Goal: Information Seeking & Learning: Learn about a topic

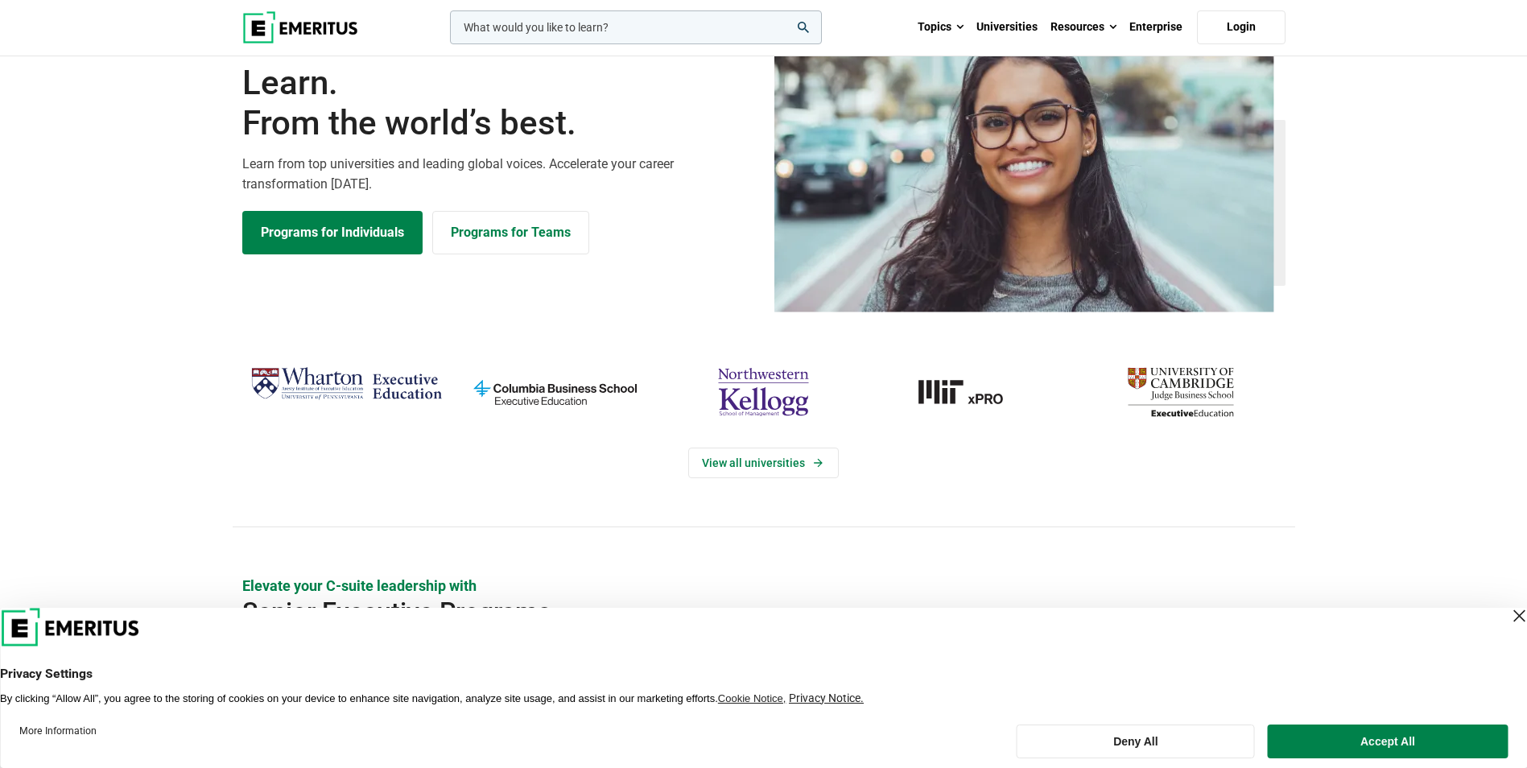
scroll to position [81, 0]
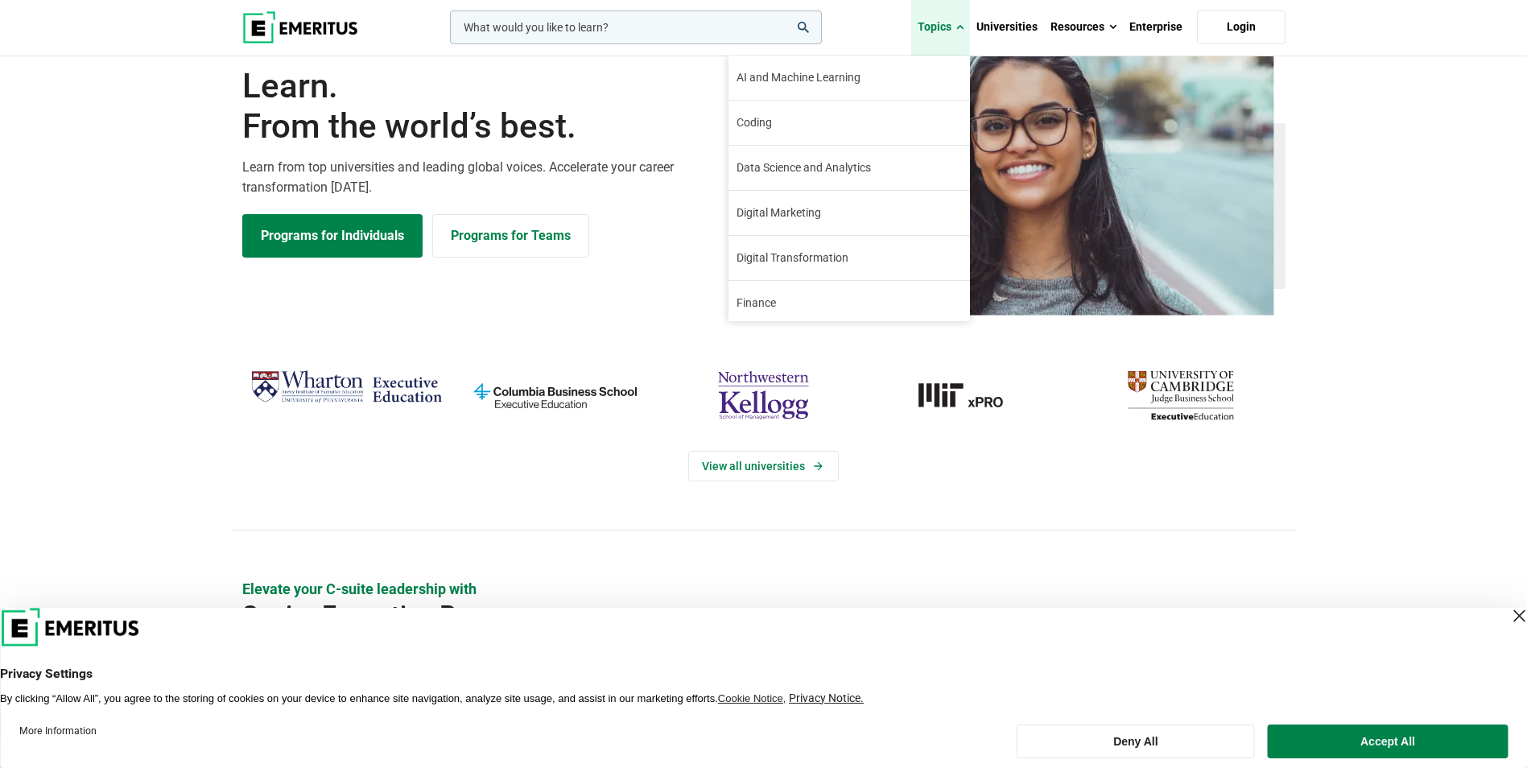
click at [940, 33] on link "Topics" at bounding box center [940, 27] width 59 height 56
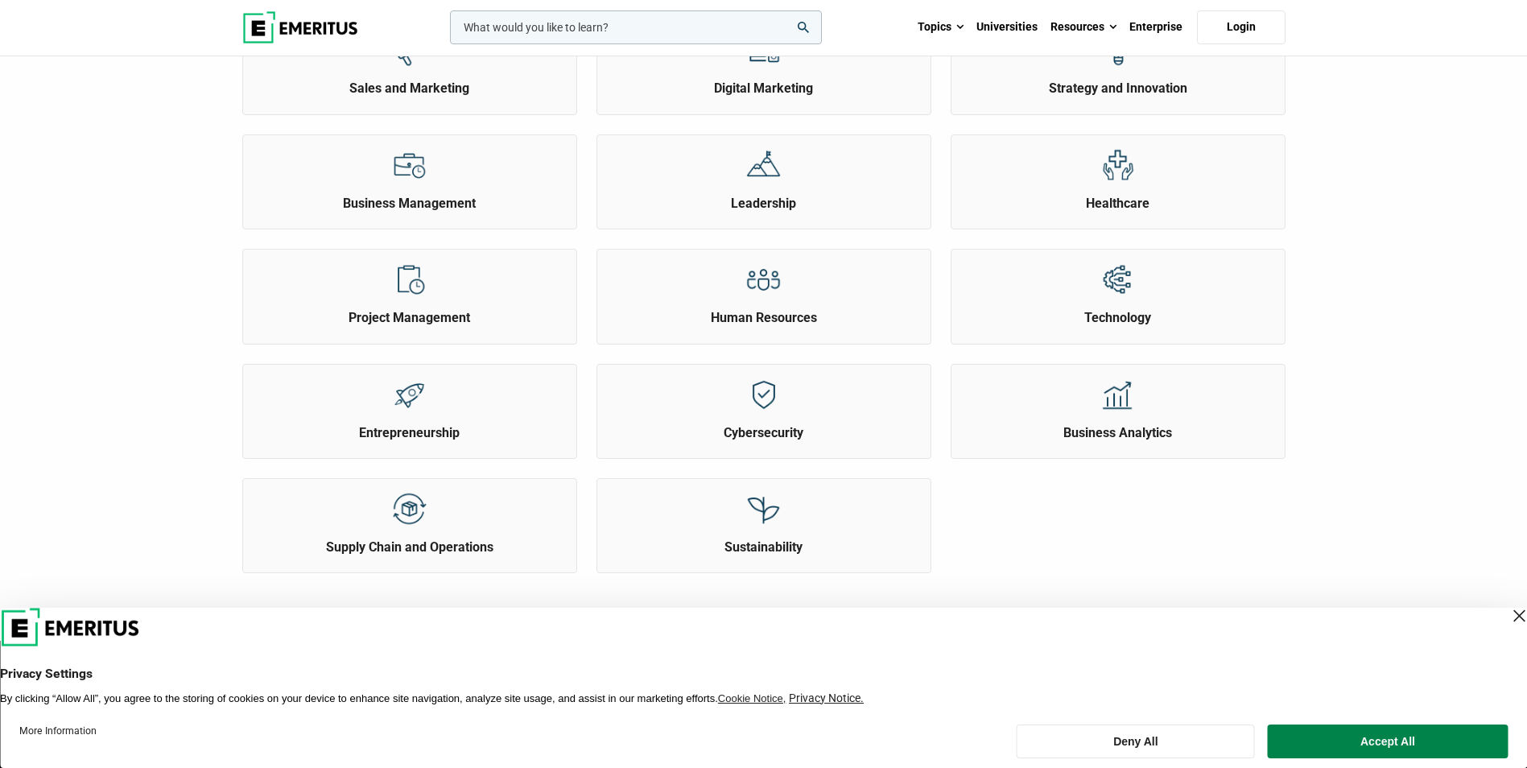
scroll to position [483, 0]
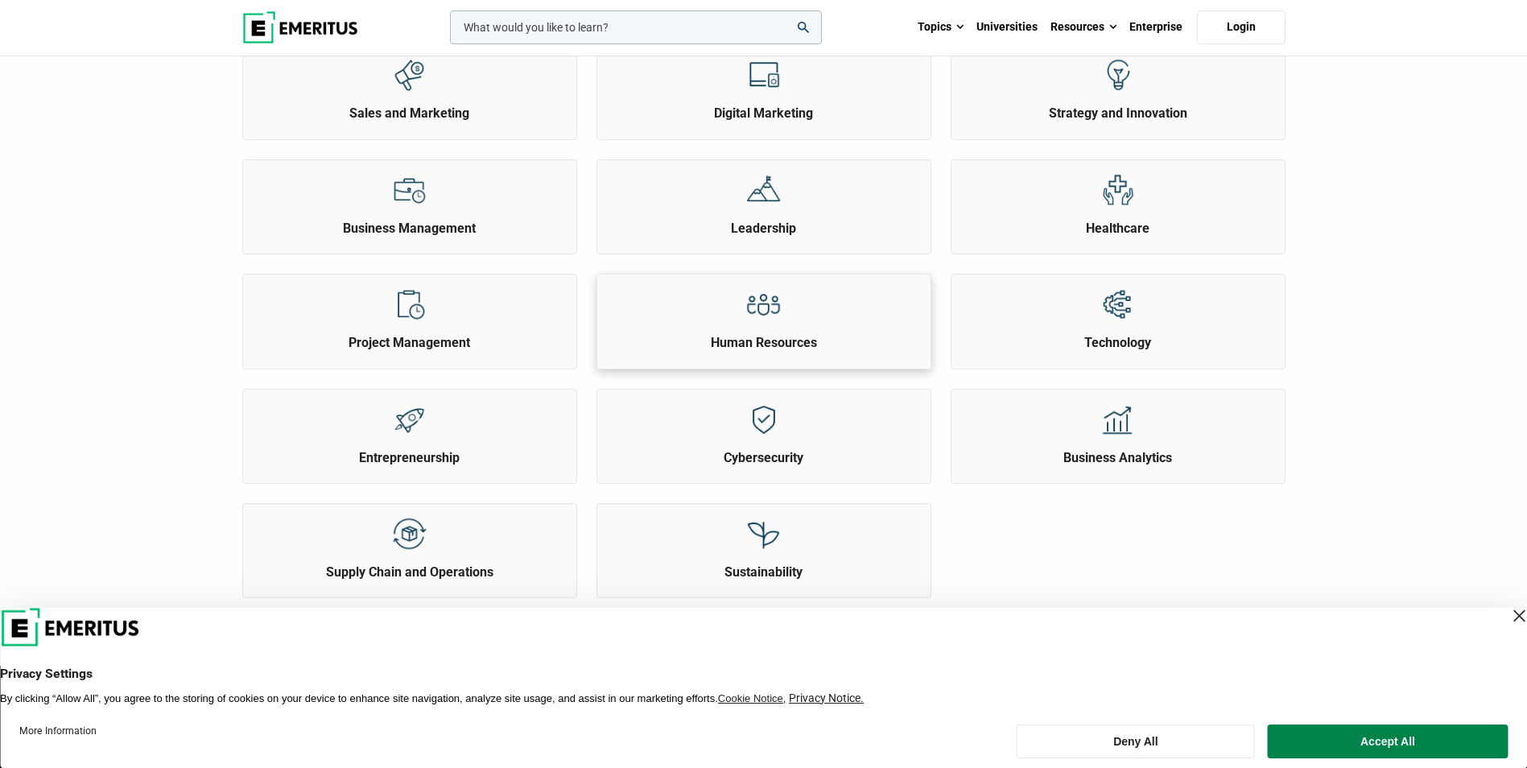
click at [754, 337] on h2 "Human Resources" at bounding box center [763, 343] width 325 height 18
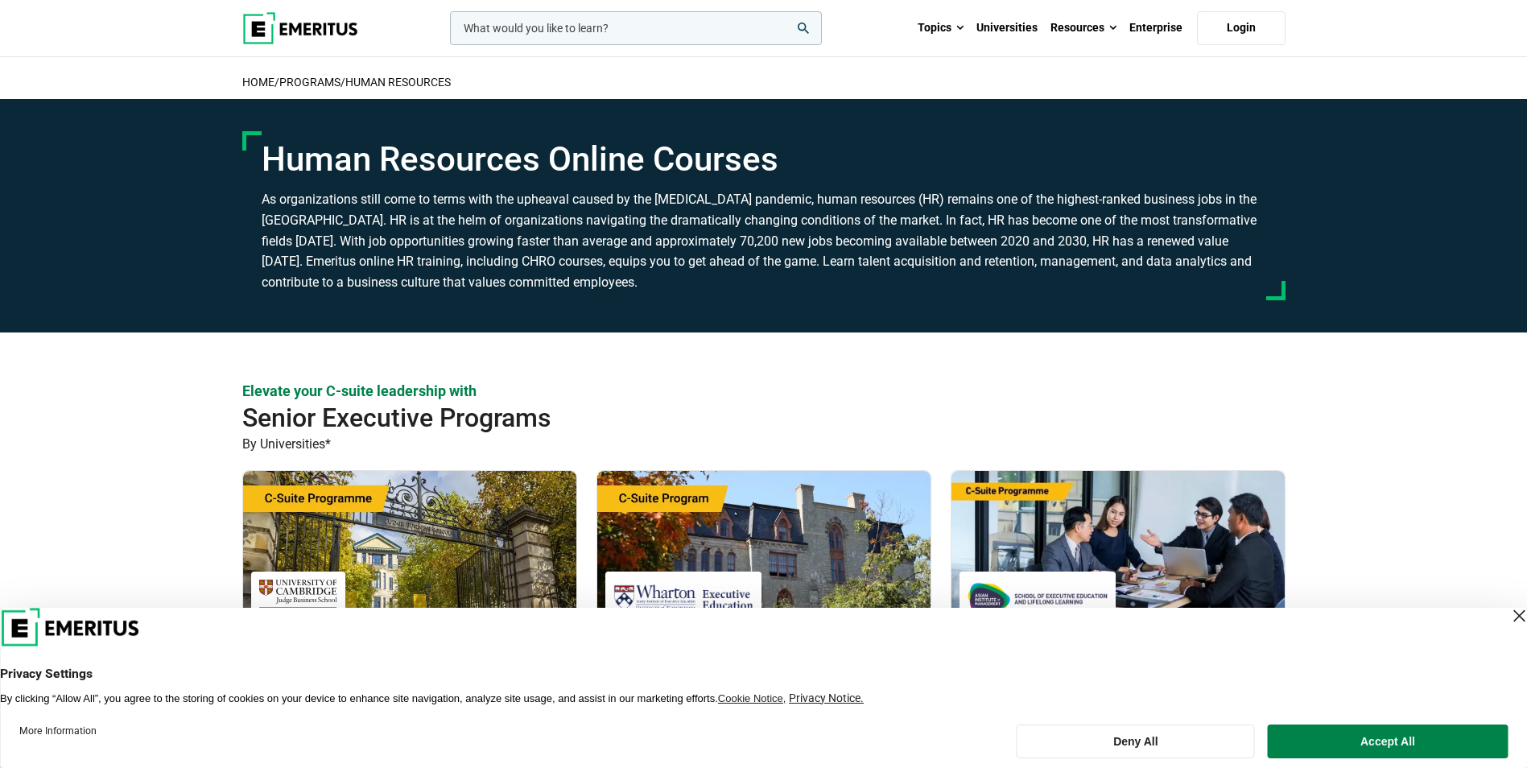
click at [527, 27] on input "woocommerce-product-search-field-0" at bounding box center [636, 28] width 372 height 34
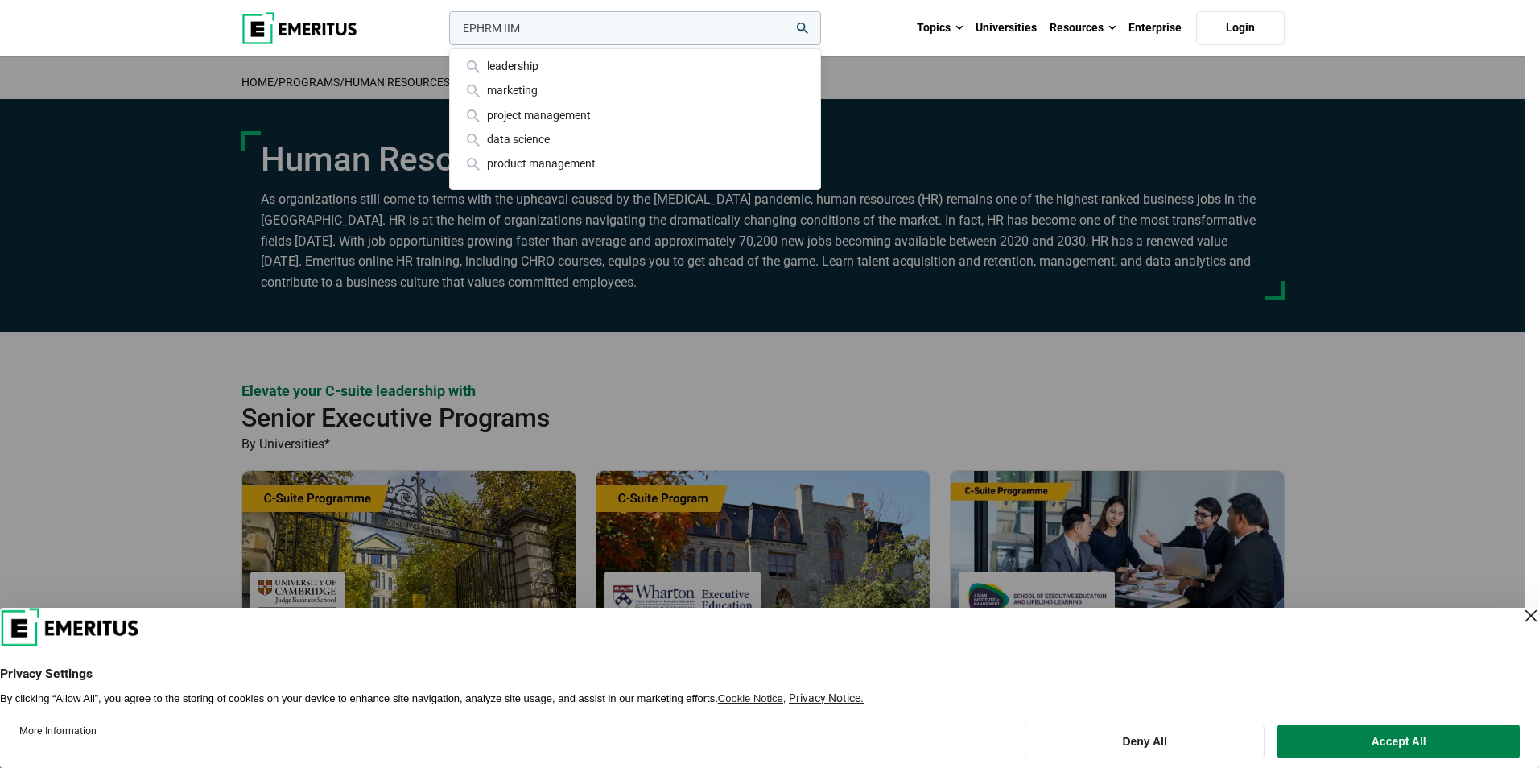
type input "EPHRM IIM"
click at [446, 32] on button "search" at bounding box center [446, 32] width 0 height 0
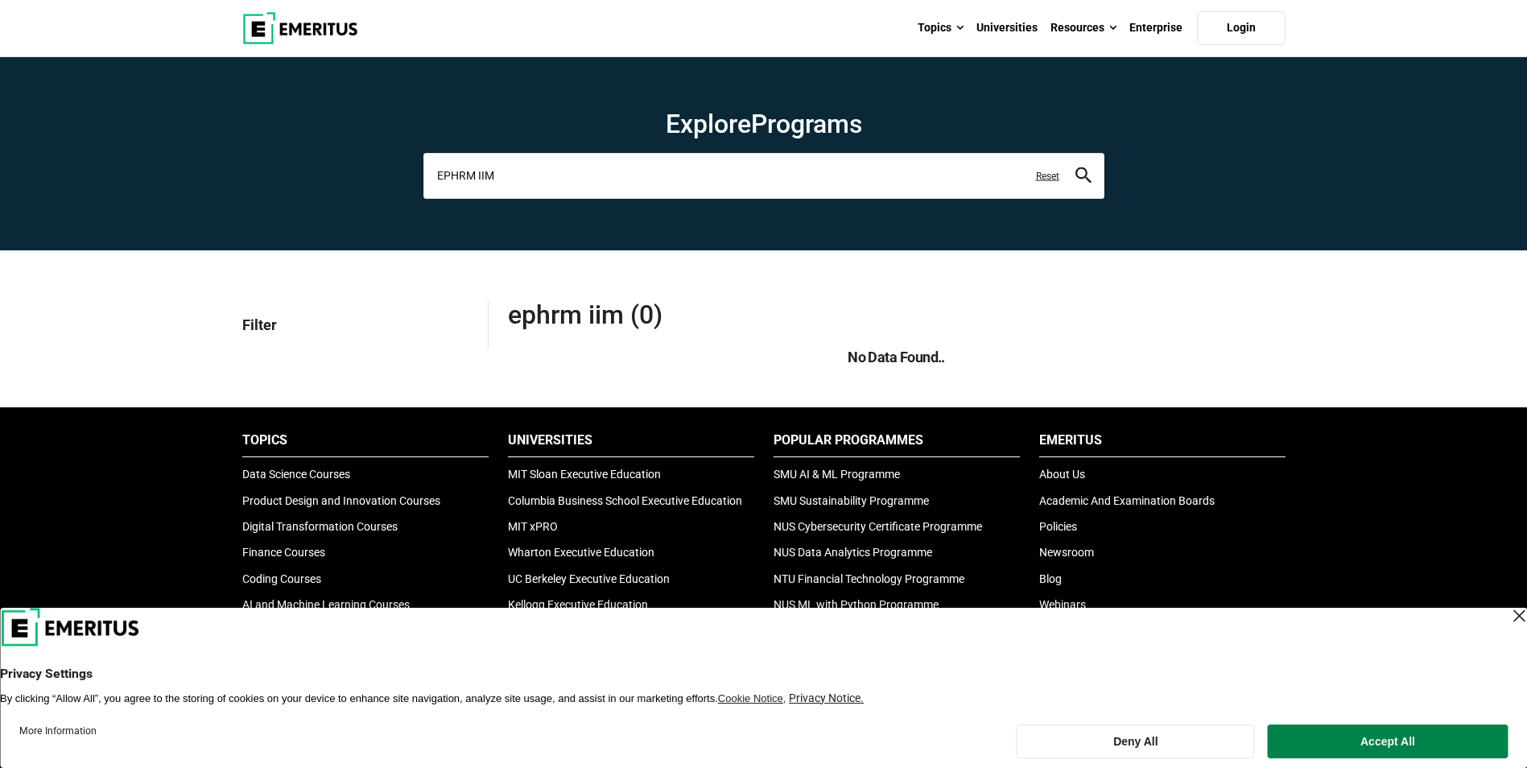
click at [535, 176] on input "EPHRM IIM" at bounding box center [764, 175] width 681 height 45
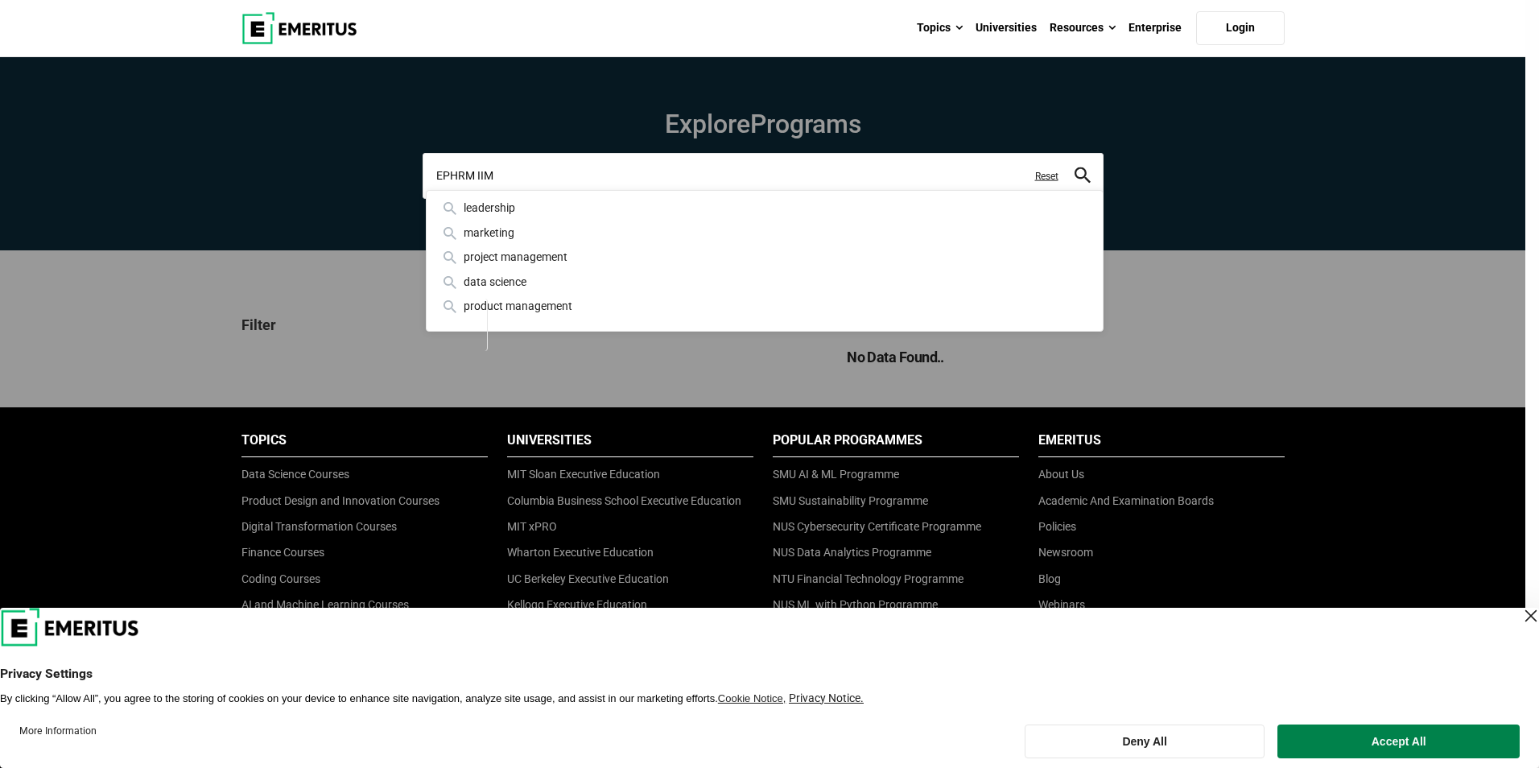
drag, startPoint x: 534, startPoint y: 171, endPoint x: 386, endPoint y: 171, distance: 147.3
click at [423, 171] on div "EPHRM IIM leadership marketing project management data science product manageme…" at bounding box center [763, 175] width 681 height 45
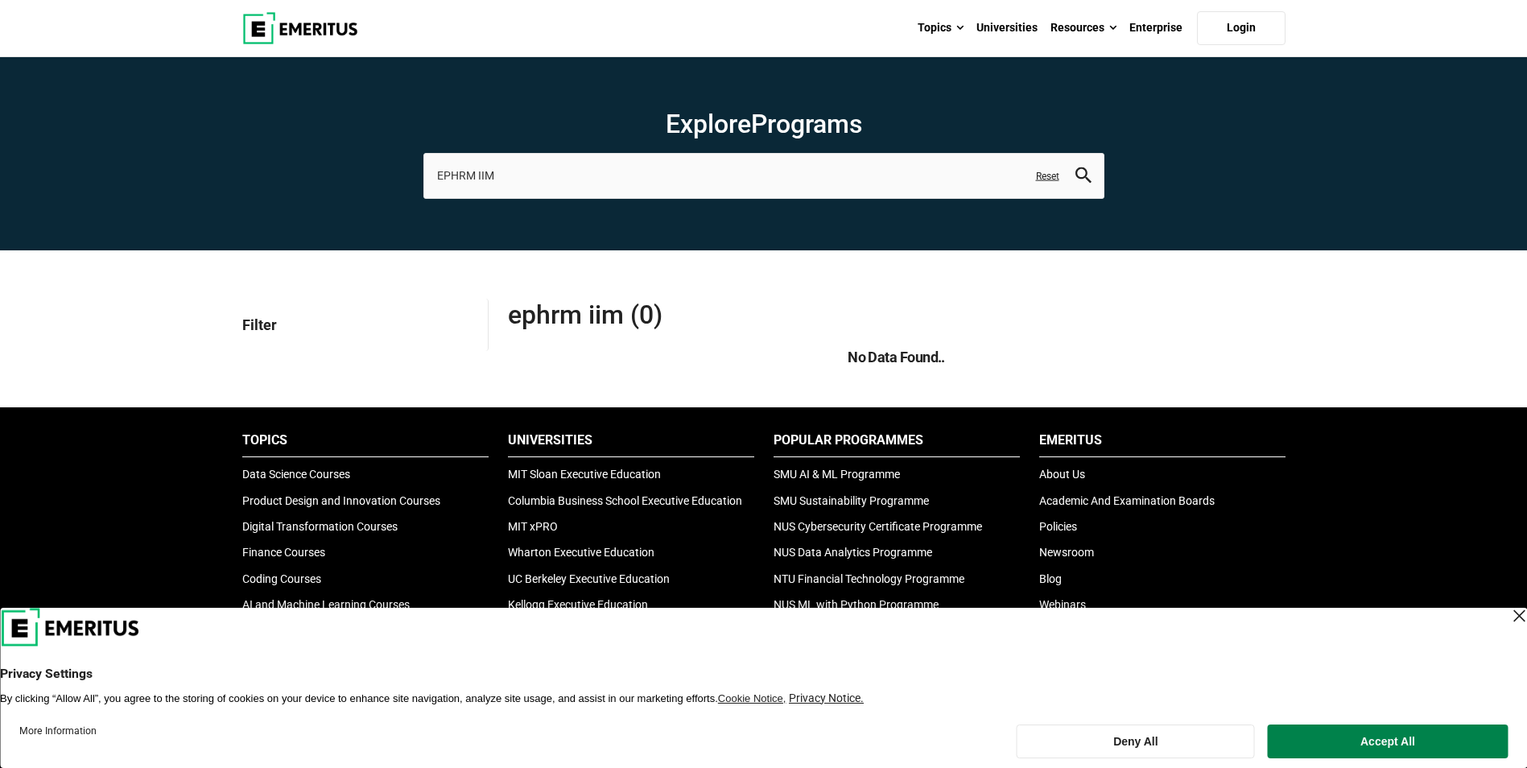
click at [366, 170] on section "Explore Programs EPHRM IIM leadership marketing project management data science…" at bounding box center [763, 153] width 1527 height 193
click at [758, 324] on span "EPHRM IIM (0)" at bounding box center [702, 315] width 389 height 32
